Goal: Task Accomplishment & Management: Manage account settings

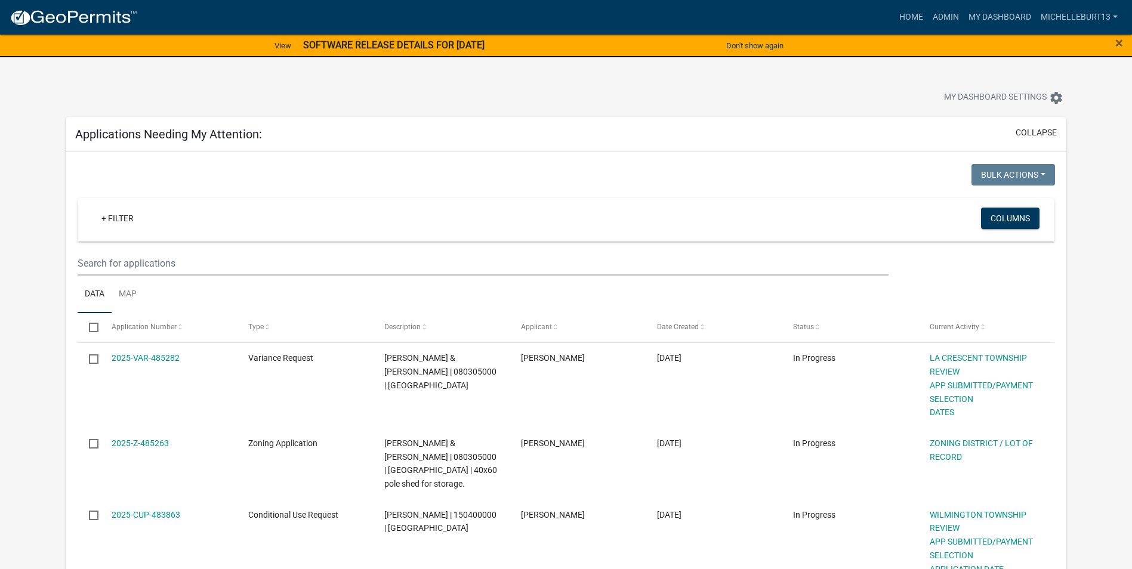
select select "3: 100"
click at [941, 15] on link "Admin" at bounding box center [946, 17] width 36 height 23
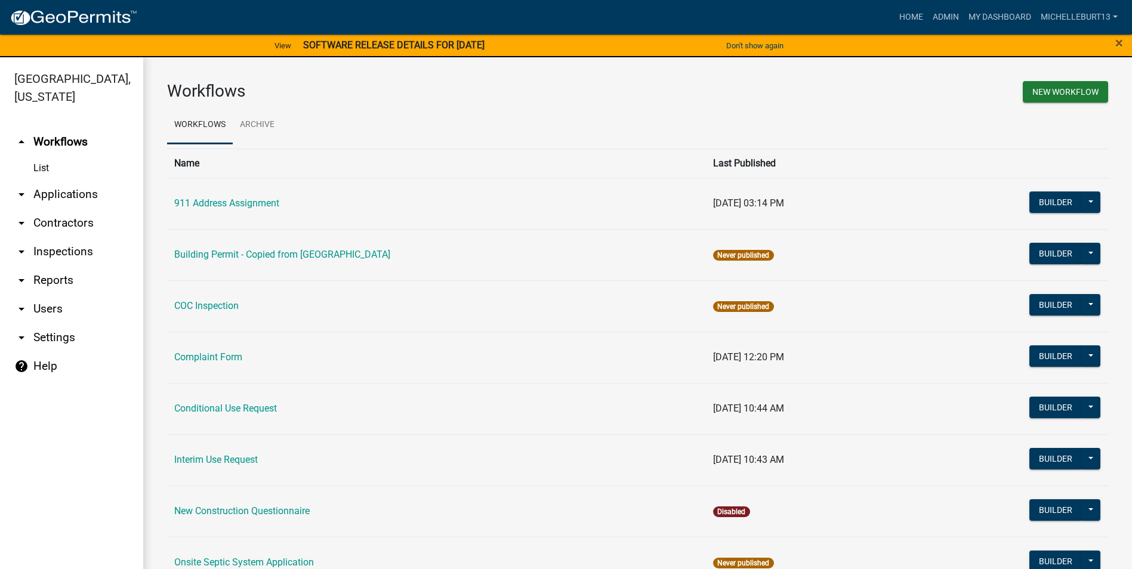
click at [49, 196] on link "arrow_drop_down Applications" at bounding box center [71, 194] width 143 height 29
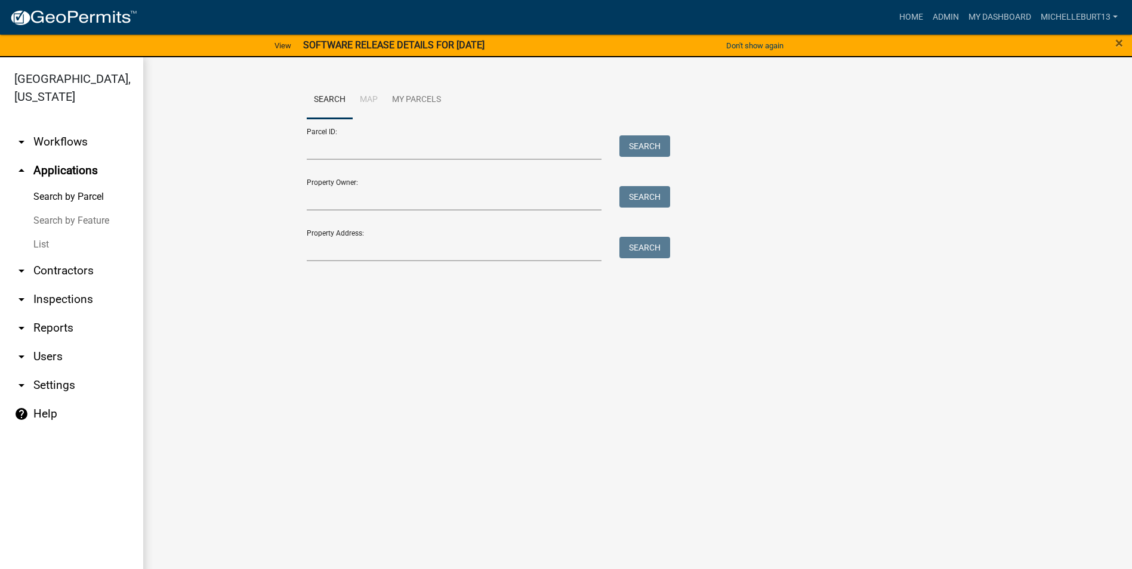
click at [44, 240] on link "List" at bounding box center [71, 245] width 143 height 24
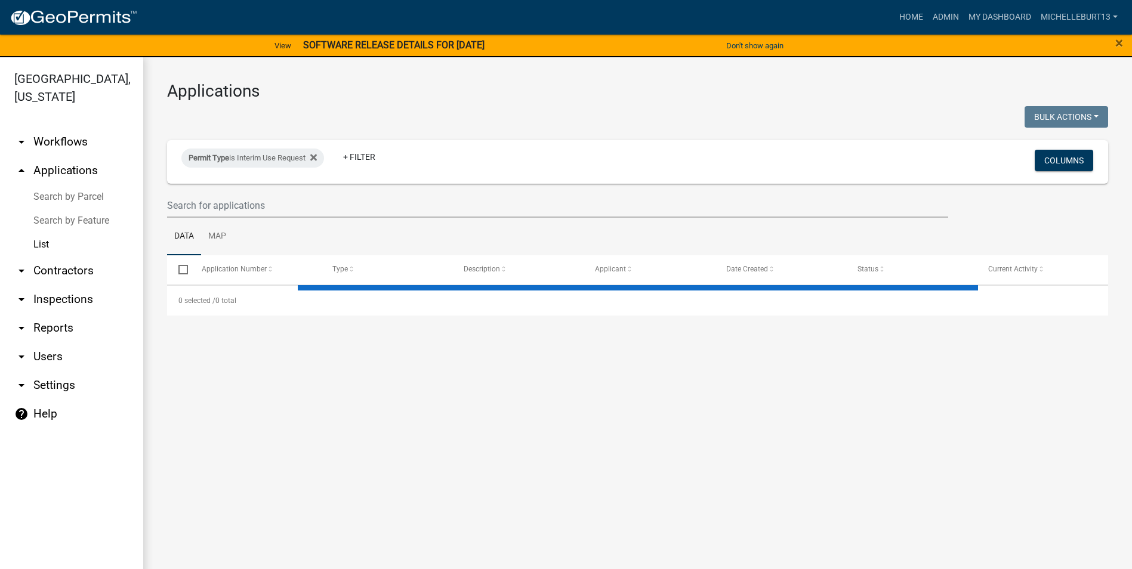
select select "3: 100"
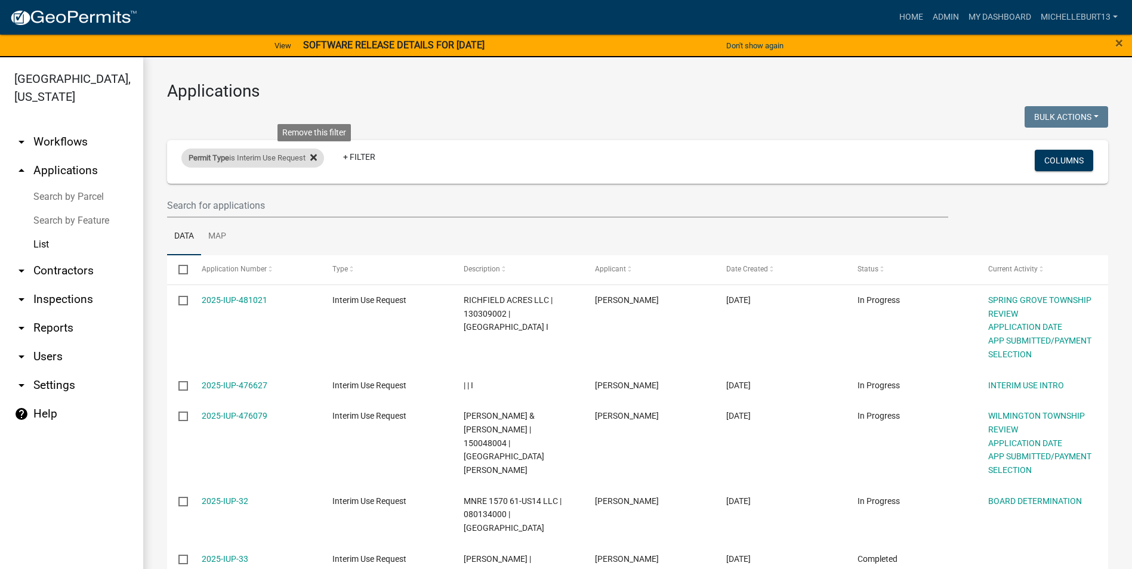
click at [317, 155] on icon at bounding box center [313, 158] width 7 height 7
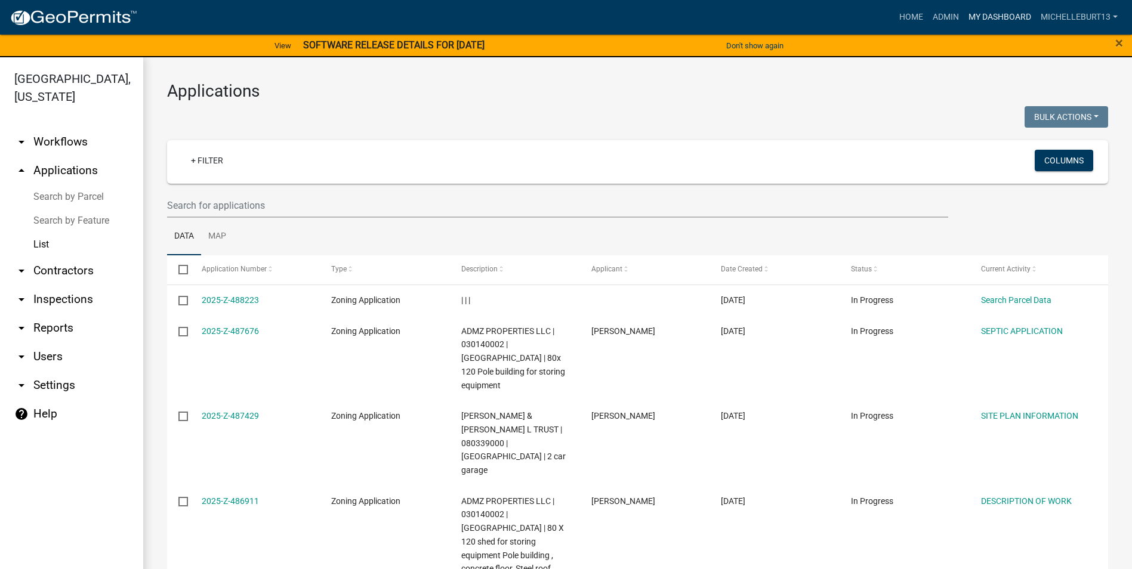
click at [1000, 14] on link "My Dashboard" at bounding box center [1000, 17] width 72 height 23
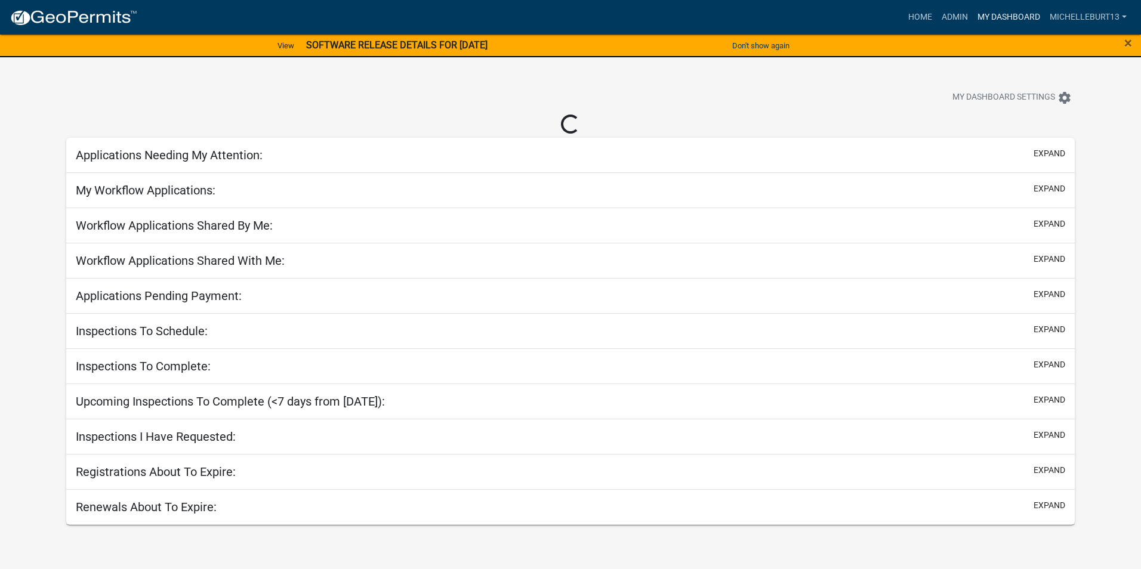
select select "3: 100"
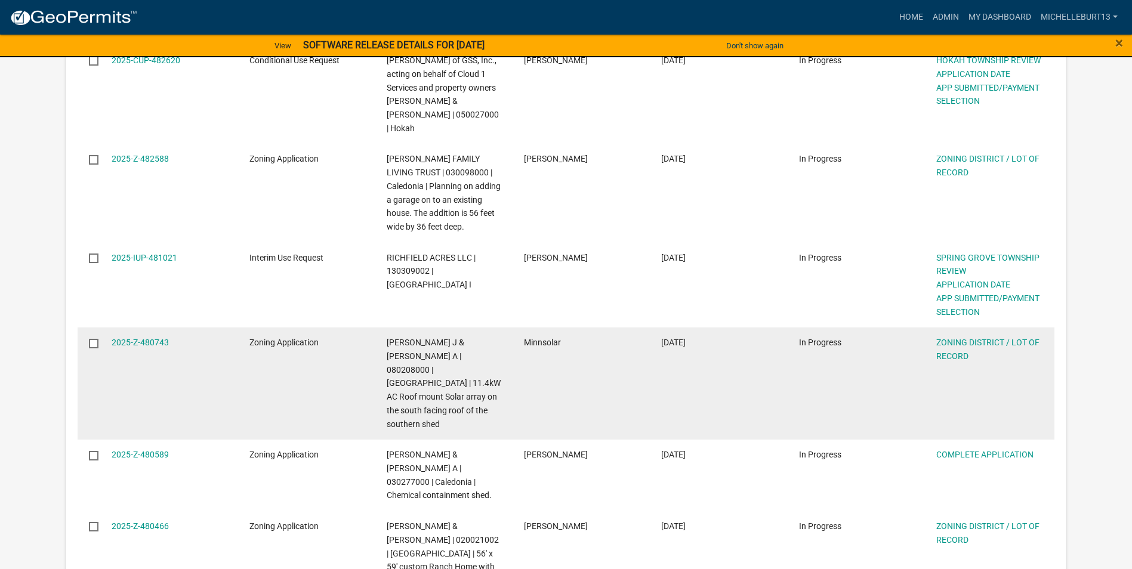
scroll to position [955, 0]
